Goal: Information Seeking & Learning: Learn about a topic

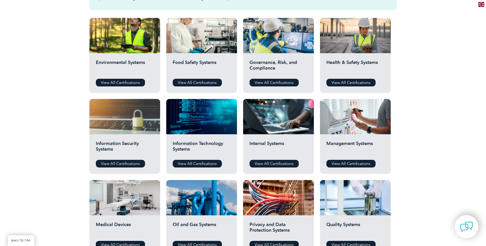
scroll to position [154, 0]
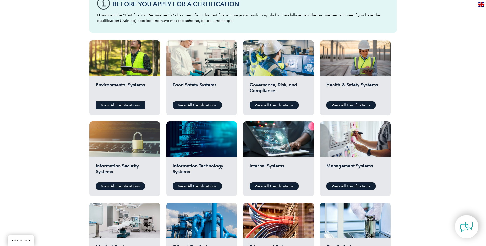
click at [120, 104] on link "View All Certifications" at bounding box center [120, 105] width 49 height 8
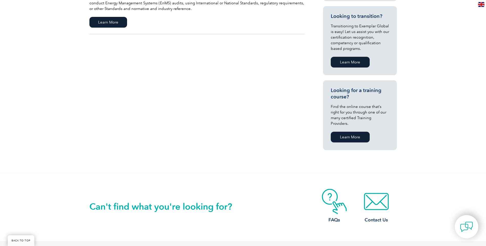
scroll to position [403, 0]
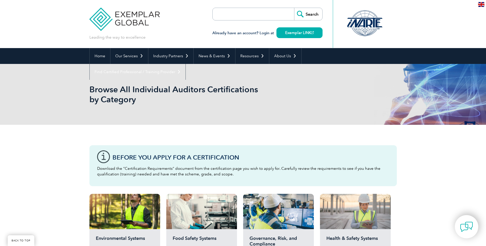
scroll to position [154, 0]
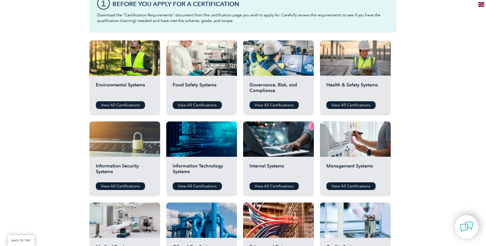
click at [360, 79] on div "Health & Safety Systems View All Certifications" at bounding box center [355, 96] width 71 height 40
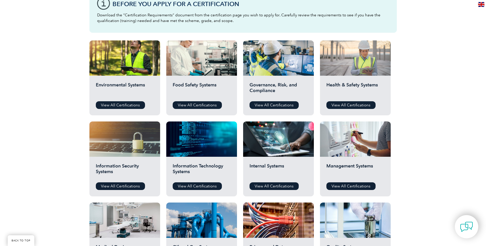
click at [353, 65] on div at bounding box center [355, 57] width 71 height 35
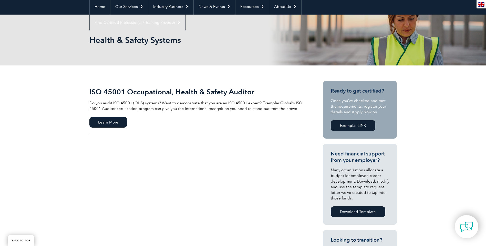
scroll to position [77, 0]
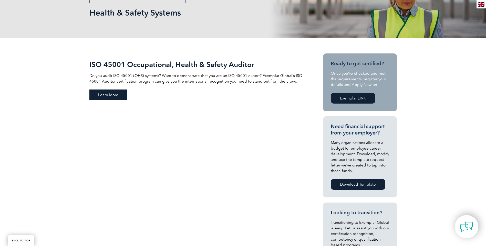
click at [116, 95] on span "Learn More" at bounding box center [108, 95] width 38 height 11
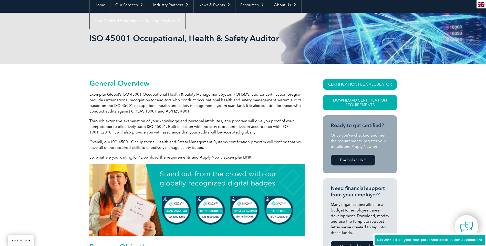
scroll to position [102, 0]
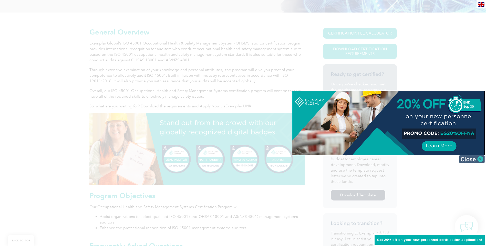
click at [473, 159] on img at bounding box center [472, 159] width 26 height 8
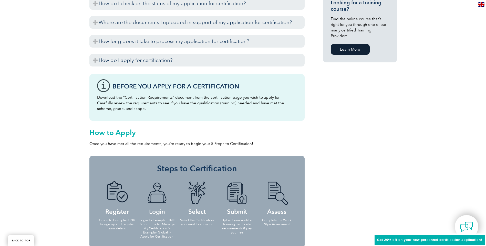
scroll to position [461, 0]
